Goal: Find contact information: Find contact information

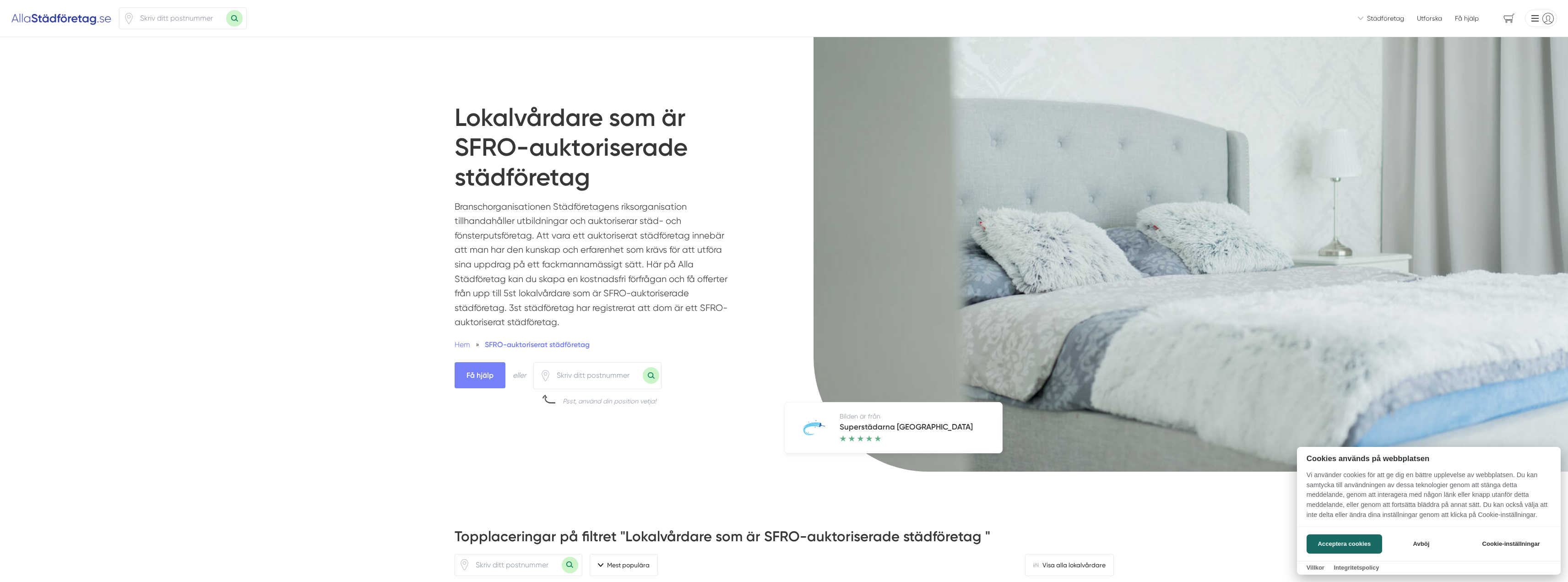
click at [48, 24] on div at bounding box center [784, 291] width 1568 height 582
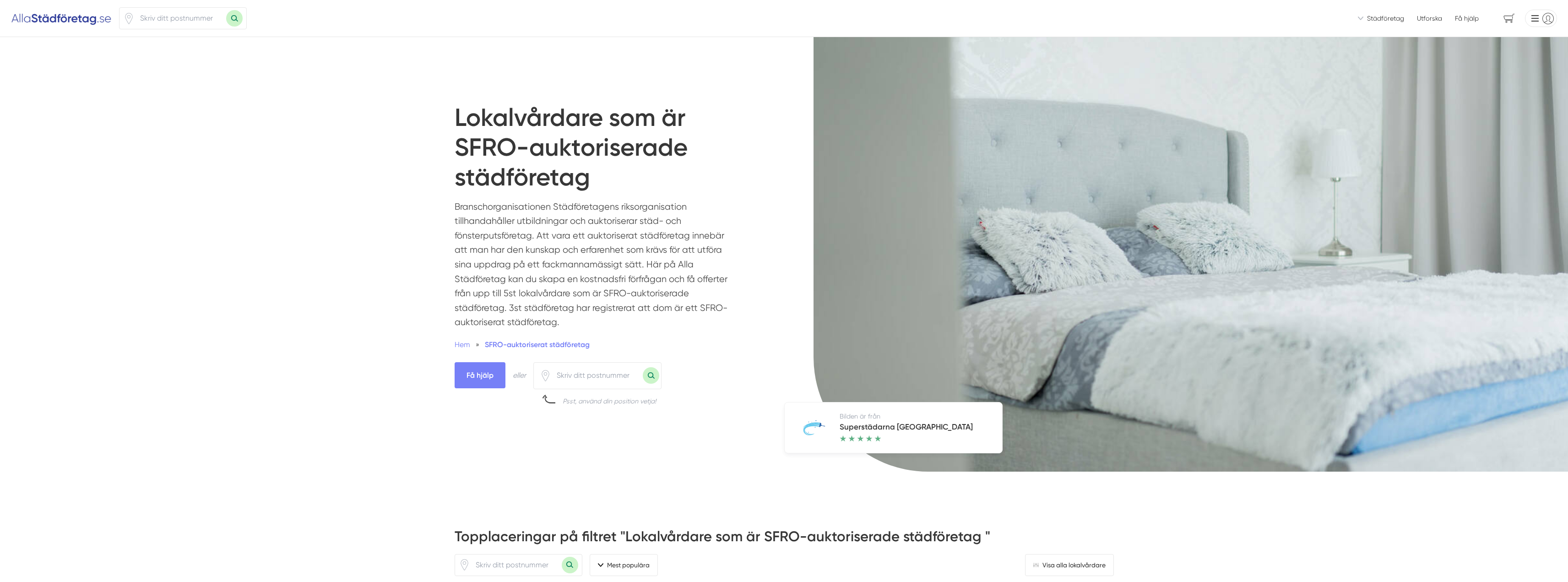
click at [48, 21] on img at bounding box center [61, 18] width 101 height 15
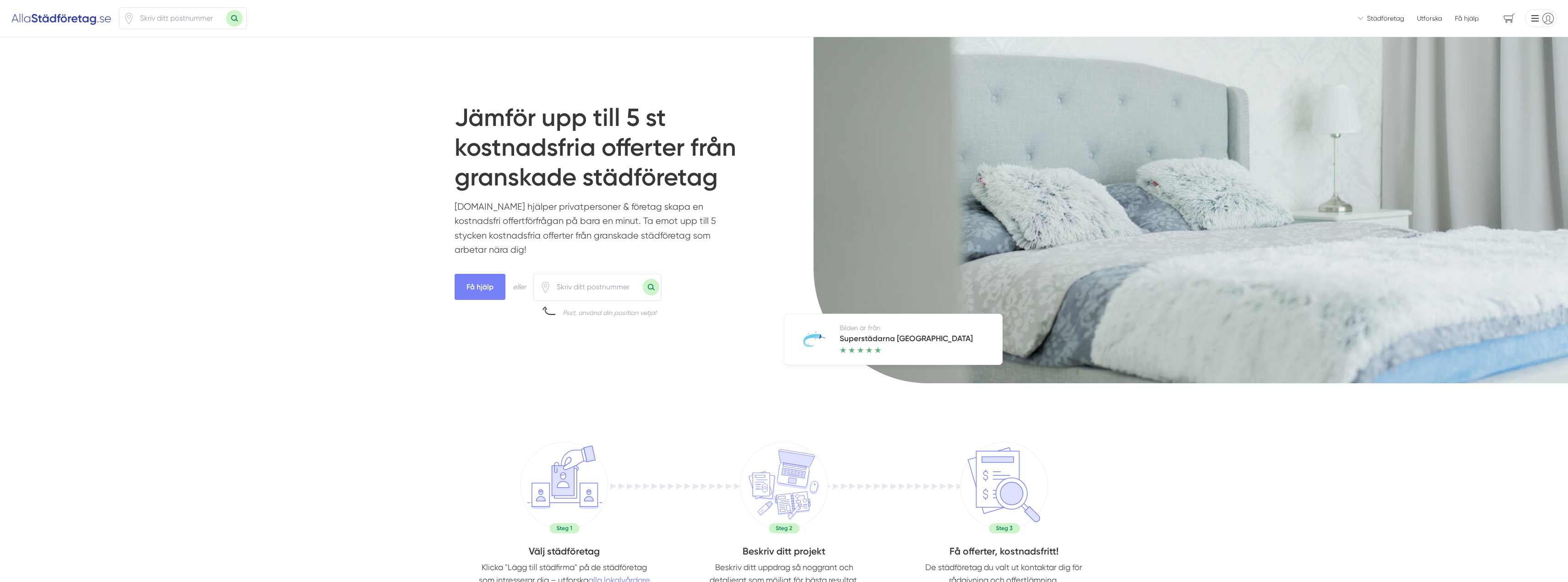
click at [1391, 19] on span "Städföretag" at bounding box center [1385, 18] width 37 height 9
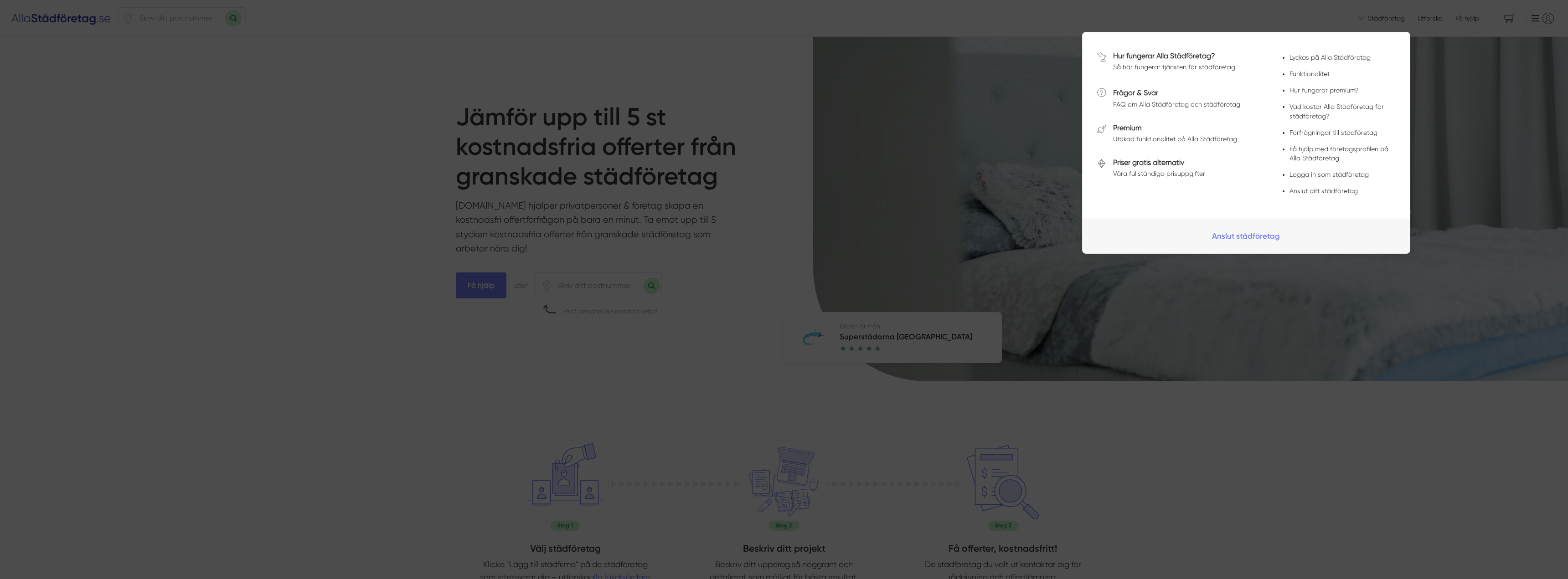
click at [1482, 152] on div at bounding box center [784, 290] width 1568 height 579
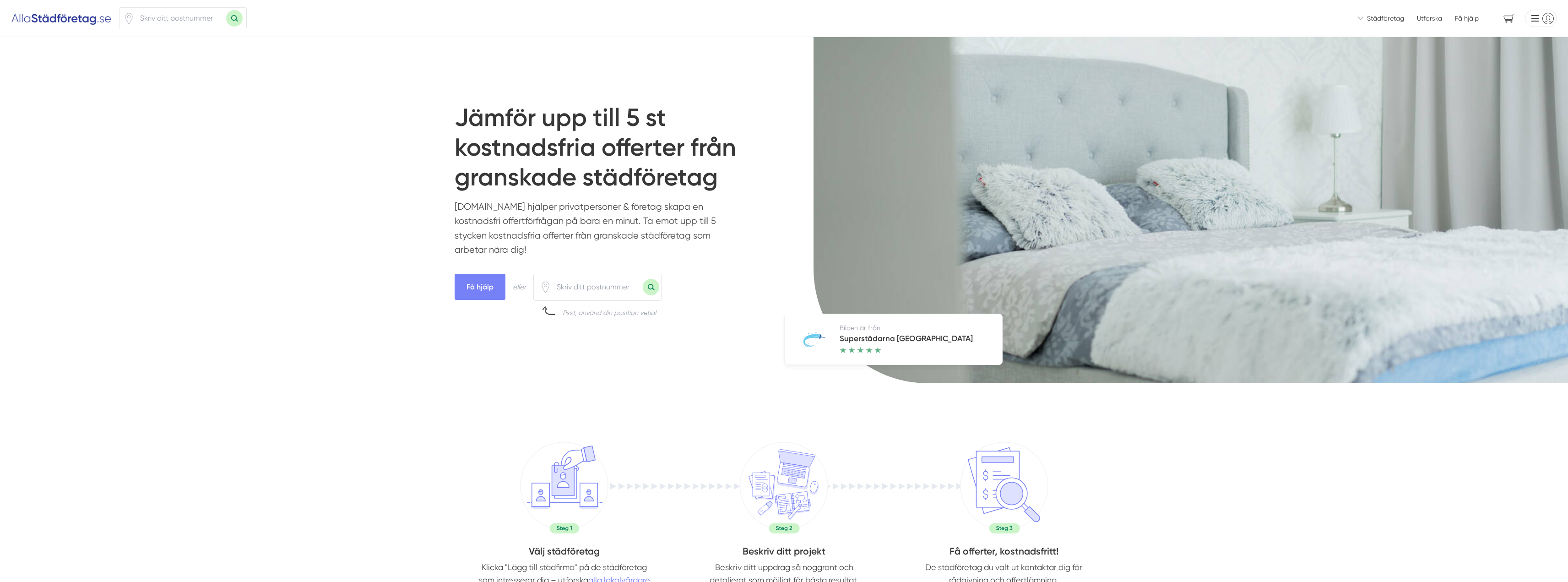
click at [1378, 20] on span "Städföretag" at bounding box center [1385, 18] width 37 height 9
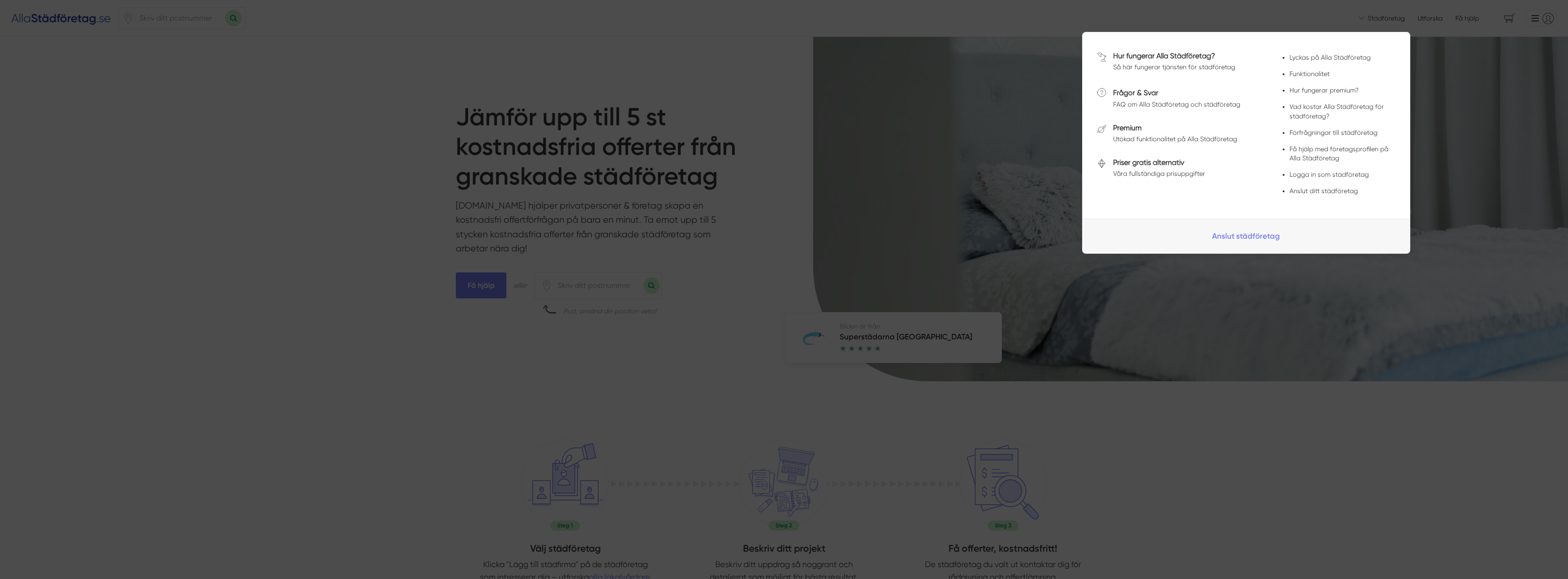
click at [1453, 64] on div at bounding box center [784, 290] width 1568 height 579
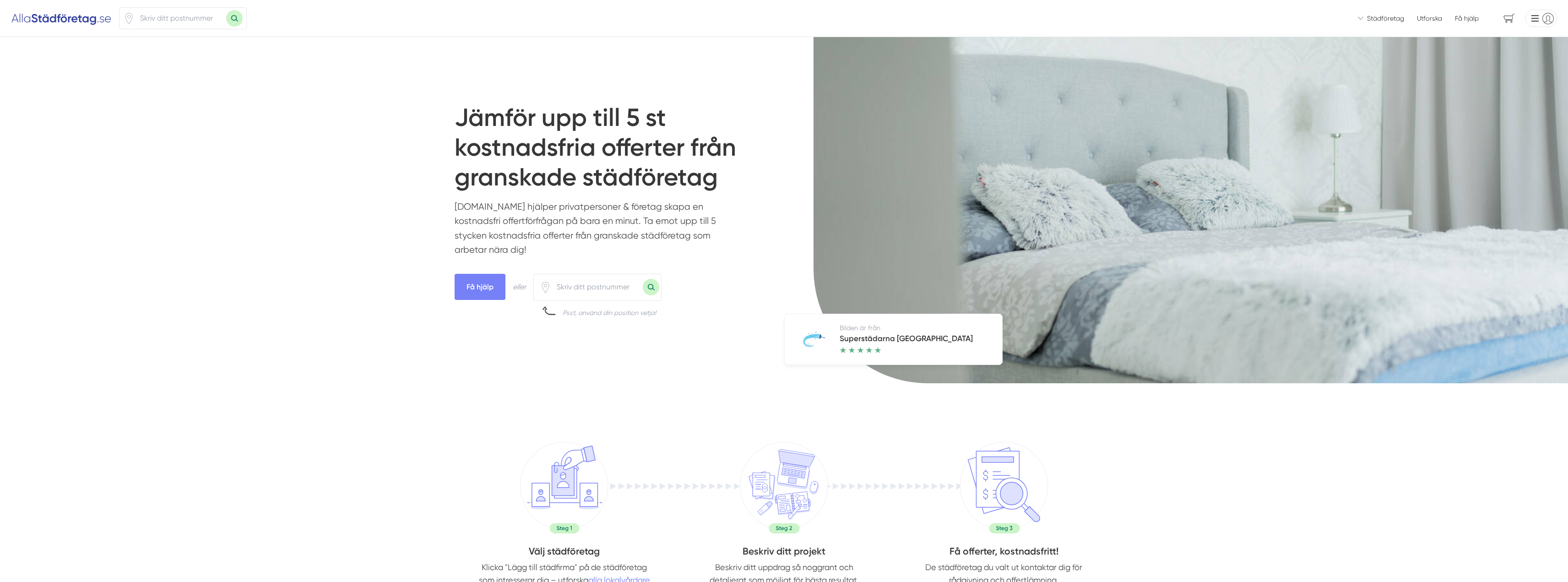
click at [1544, 19] on li at bounding box center [1539, 18] width 35 height 17
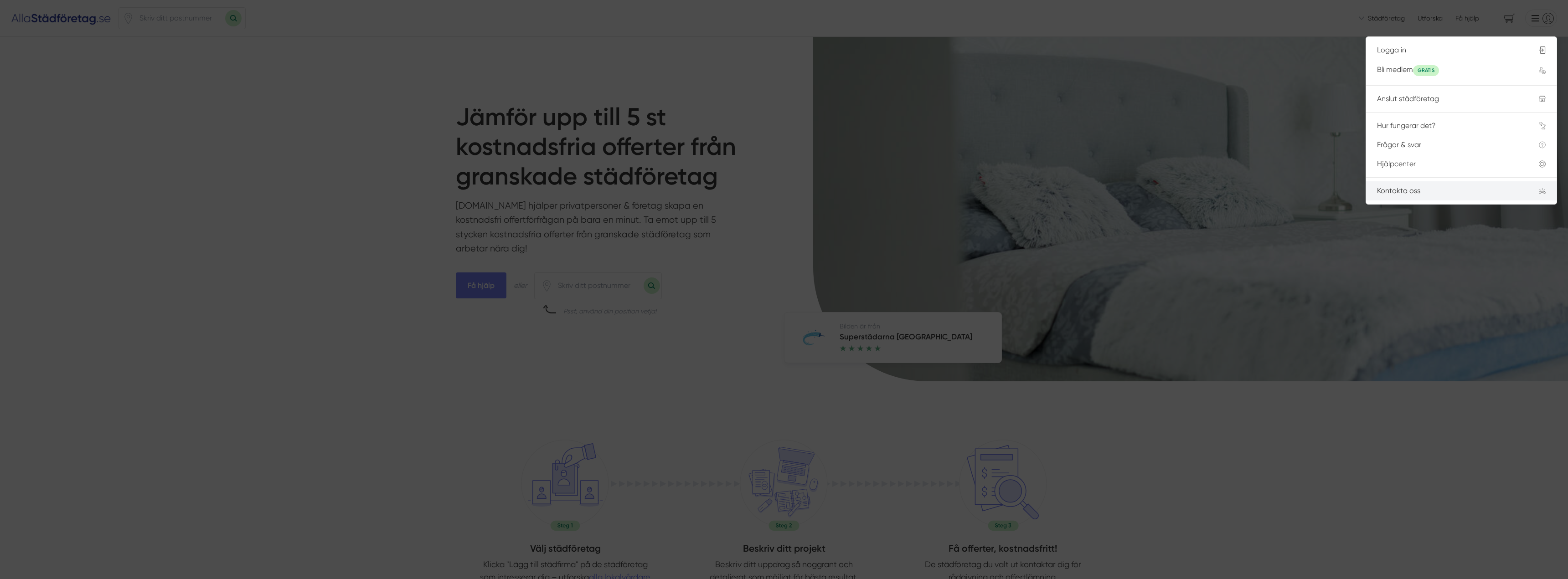
click at [1437, 195] on li "Kontakta oss" at bounding box center [1461, 190] width 191 height 19
